Goal: Check status

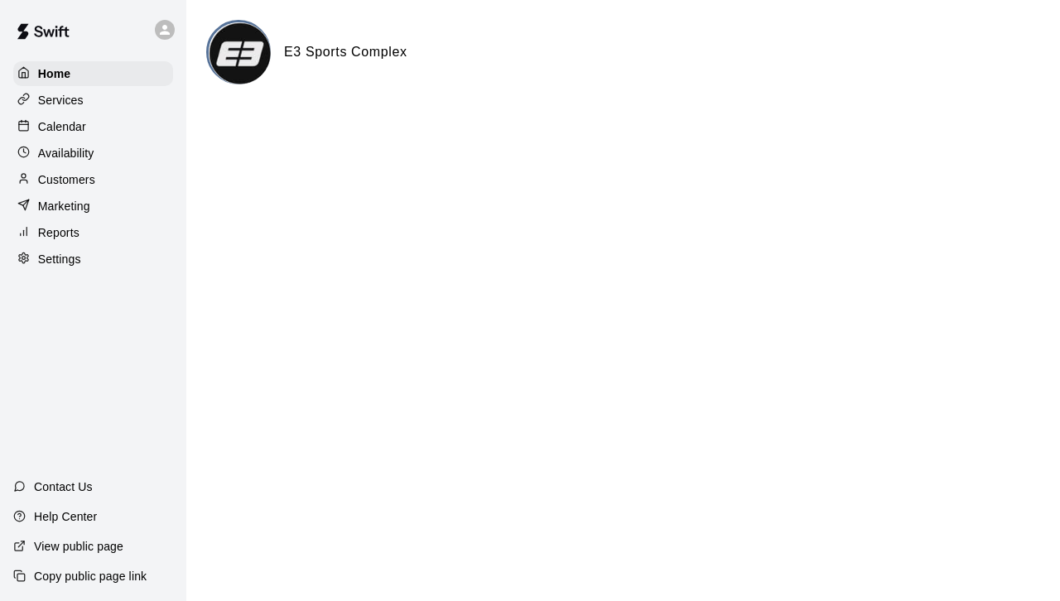
click at [63, 185] on p "Customers" at bounding box center [66, 179] width 57 height 17
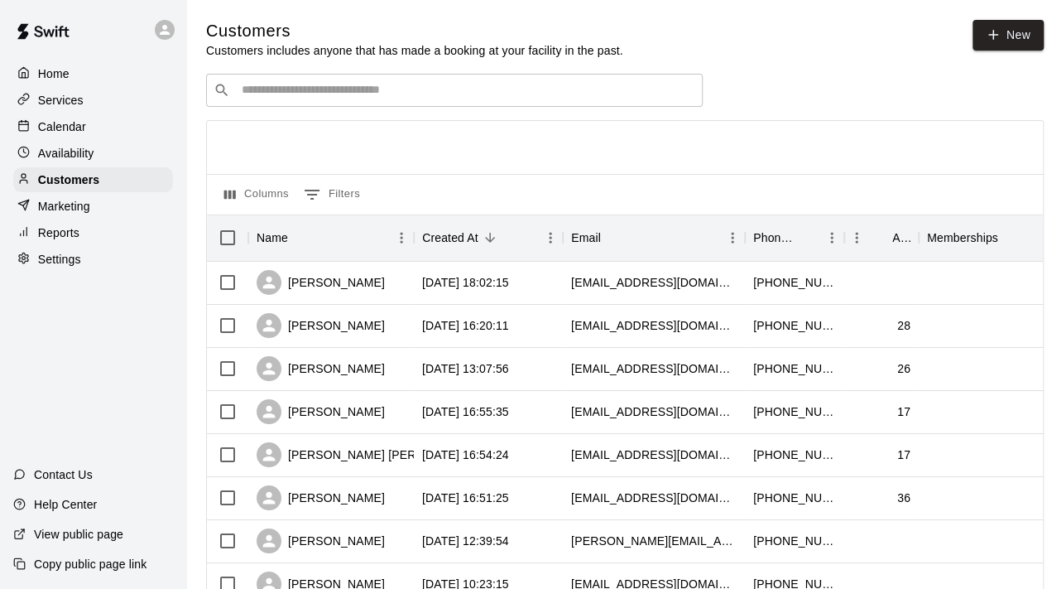
click at [284, 89] on input "Search customers by name or email" at bounding box center [466, 90] width 459 height 17
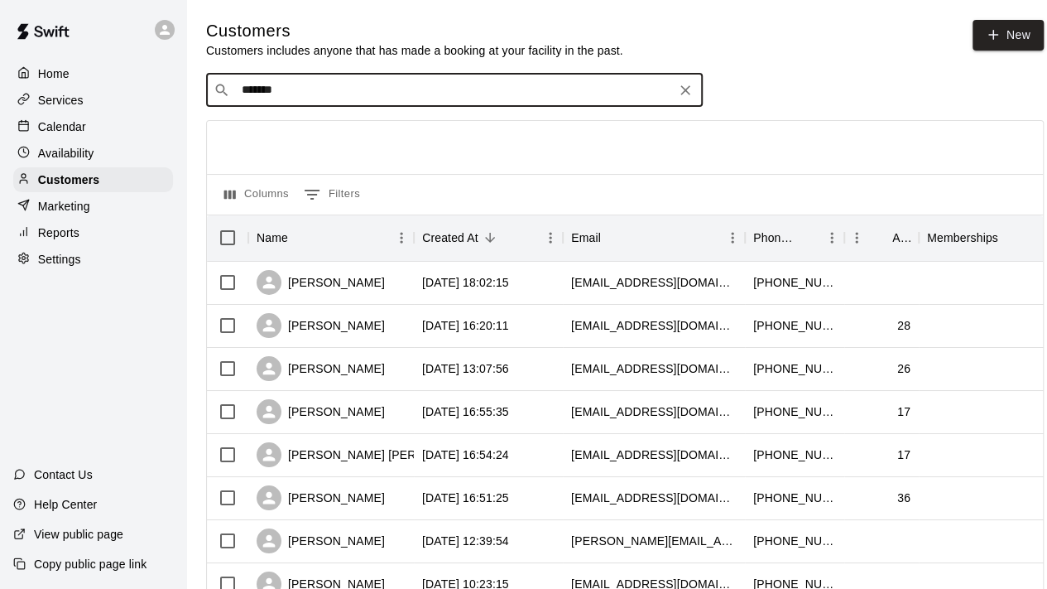
type input "*******"
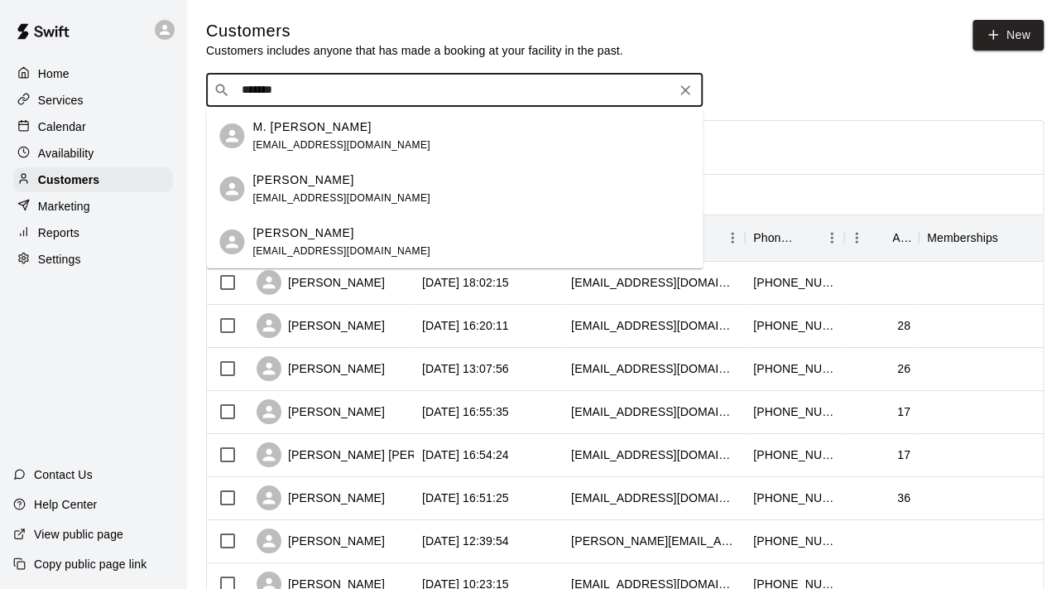
click at [317, 187] on p "[PERSON_NAME]" at bounding box center [303, 179] width 101 height 17
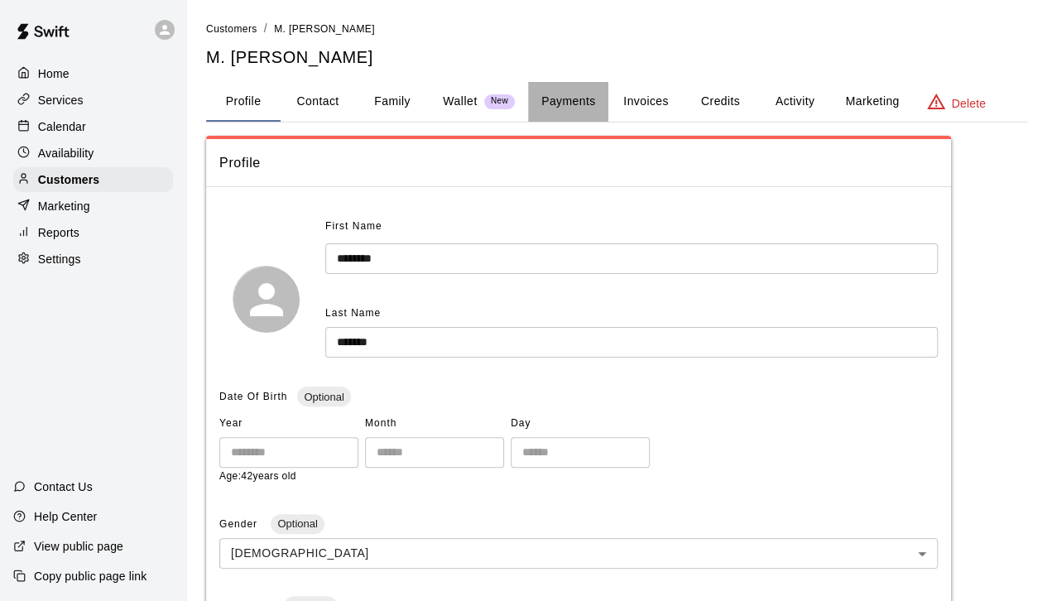
click at [582, 104] on button "Payments" at bounding box center [568, 102] width 80 height 40
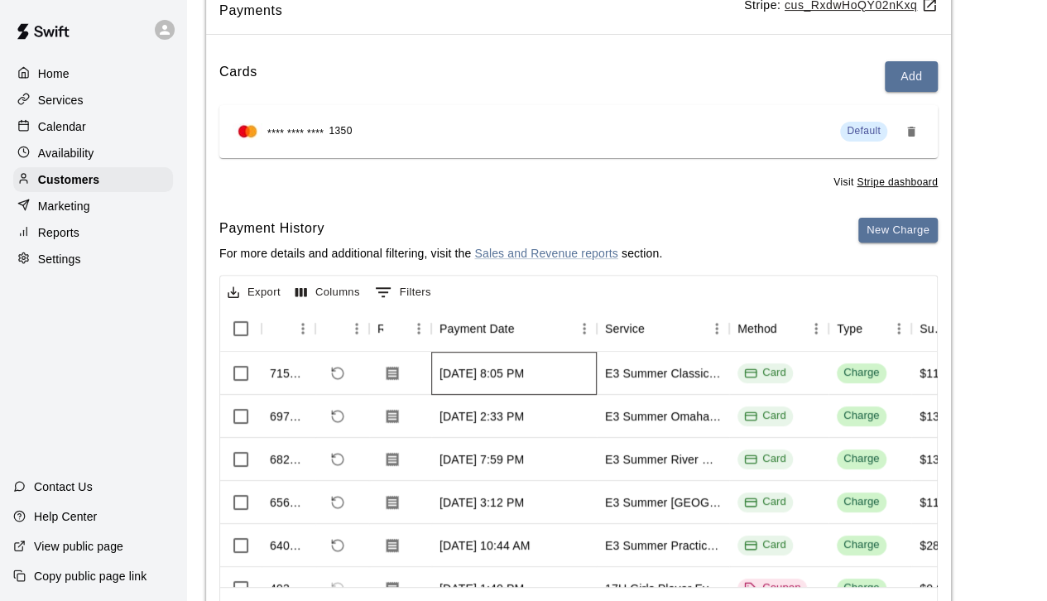
click at [462, 373] on div "[DATE] 8:05 PM" at bounding box center [482, 373] width 84 height 17
